Goal: Task Accomplishment & Management: Manage account settings

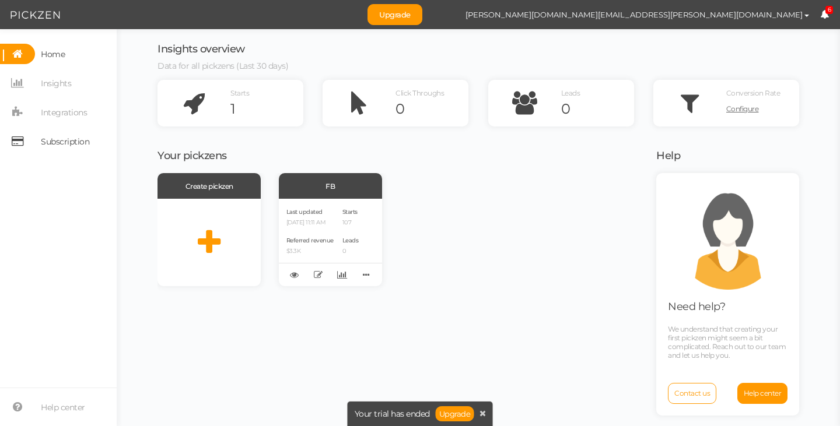
click at [59, 141] on span "Subscription" at bounding box center [65, 141] width 48 height 19
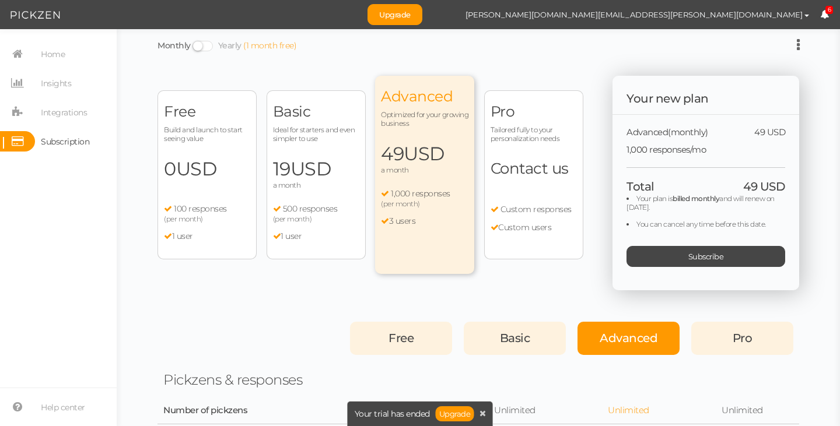
click at [218, 156] on div "Free Build and launch to start seeing value 0 USD a month 100 responses (per mo…" at bounding box center [206, 174] width 99 height 169
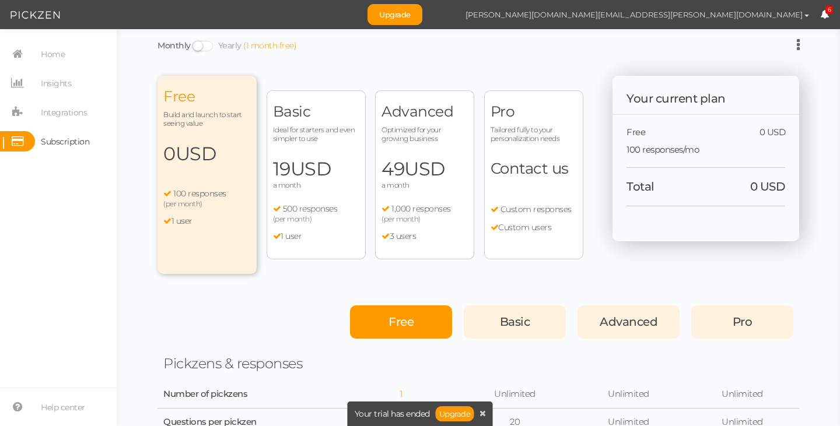
click at [801, 15] on span "[PERSON_NAME][DOMAIN_NAME][EMAIL_ADDRESS][PERSON_NAME][DOMAIN_NAME]" at bounding box center [633, 14] width 337 height 9
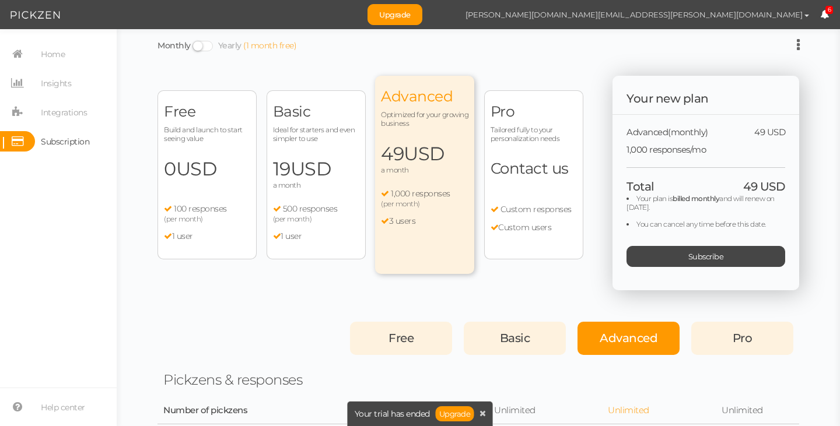
click at [766, 13] on span "[PERSON_NAME][DOMAIN_NAME][EMAIL_ADDRESS][PERSON_NAME][DOMAIN_NAME]" at bounding box center [633, 14] width 337 height 9
click at [51, 146] on span "Subscription" at bounding box center [65, 141] width 48 height 19
click at [205, 177] on span "USD" at bounding box center [196, 168] width 41 height 23
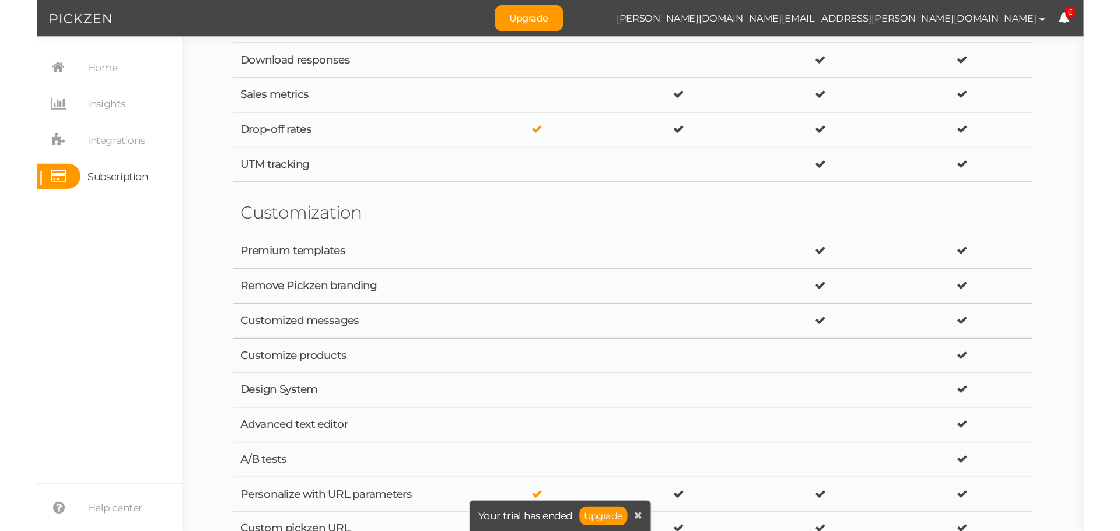
scroll to position [583, 0]
